Goal: Transaction & Acquisition: Purchase product/service

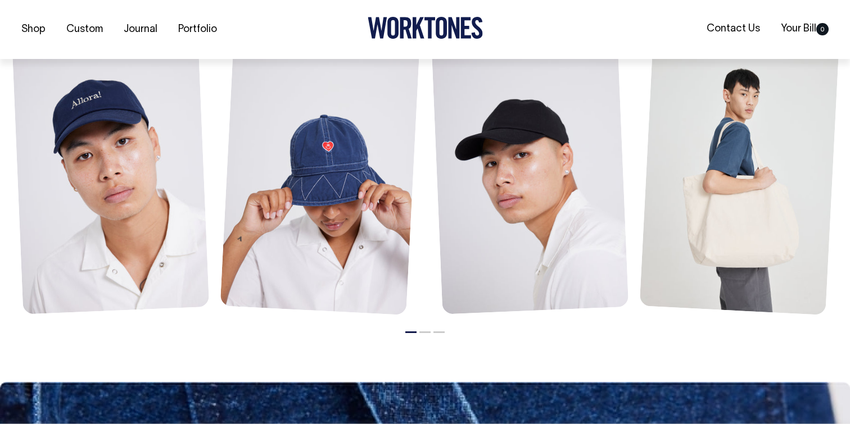
scroll to position [916, 0]
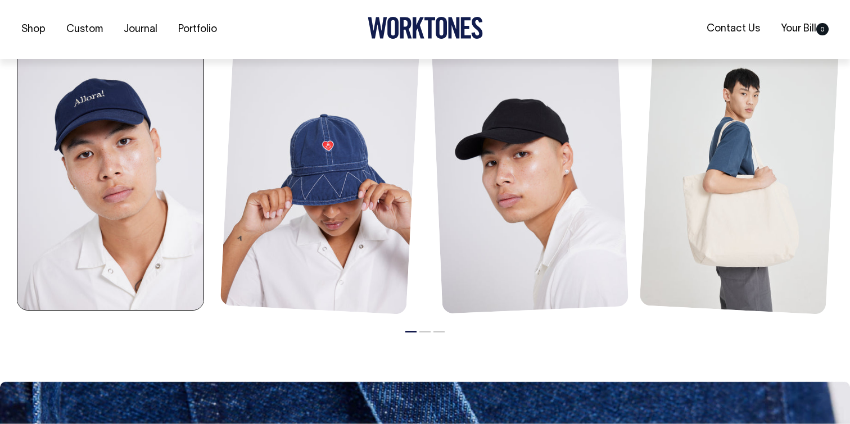
click at [205, 161] on div "Allora! Cap $40.00" at bounding box center [111, 170] width 210 height 303
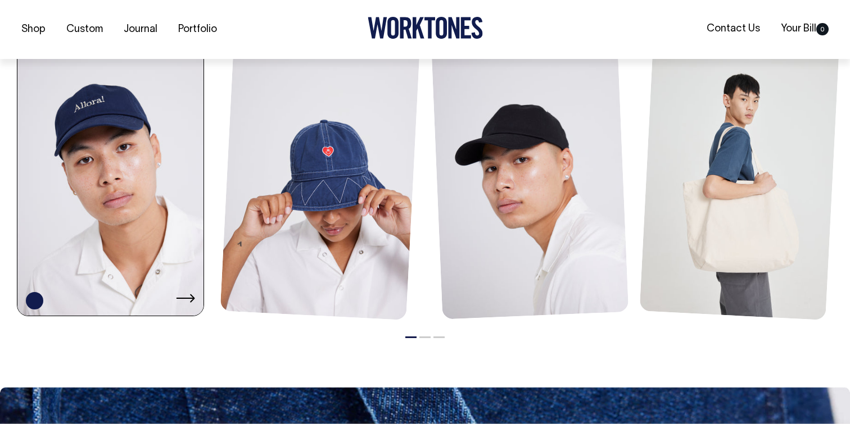
scroll to position [911, 0]
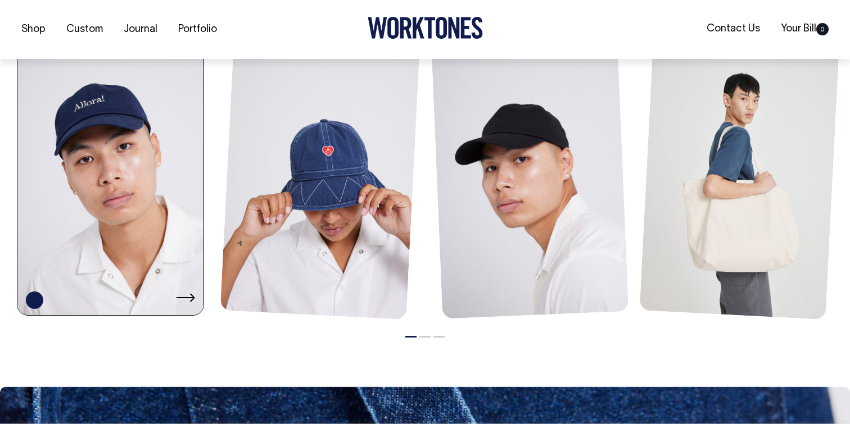
click at [194, 298] on icon at bounding box center [185, 297] width 19 height 9
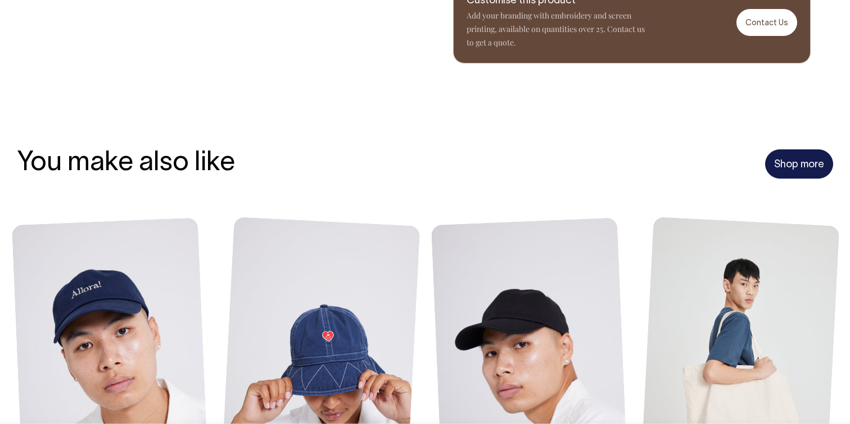
scroll to position [726, 0]
click at [799, 160] on link "Shop more" at bounding box center [799, 163] width 68 height 29
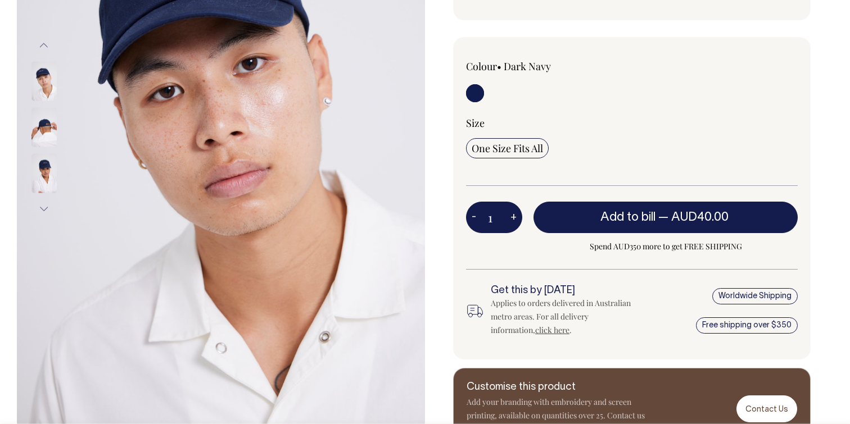
scroll to position [238, 0]
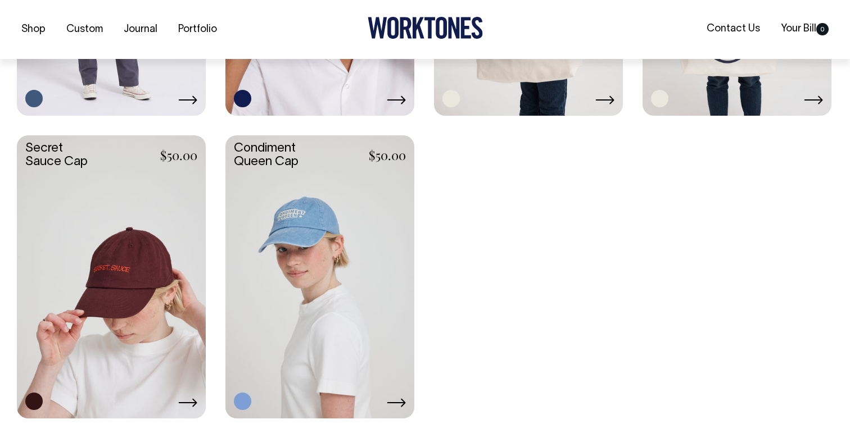
scroll to position [2015, 0]
